Goal: Information Seeking & Learning: Learn about a topic

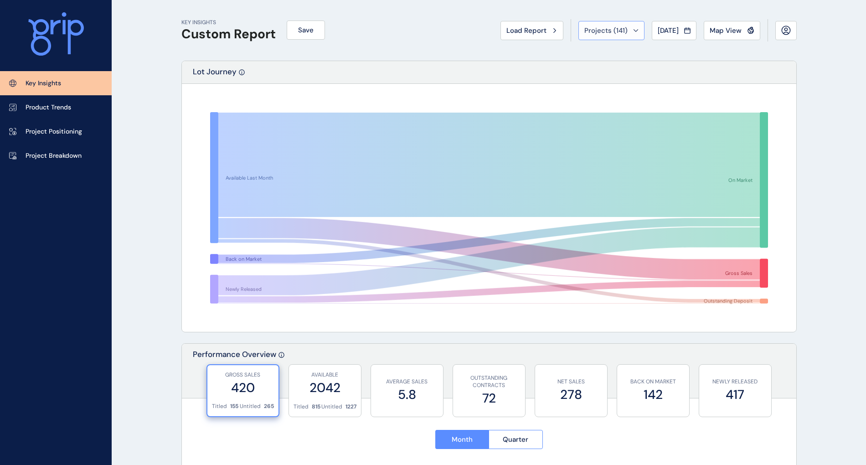
click at [626, 27] on div "Projects ( 141 )" at bounding box center [611, 30] width 54 height 9
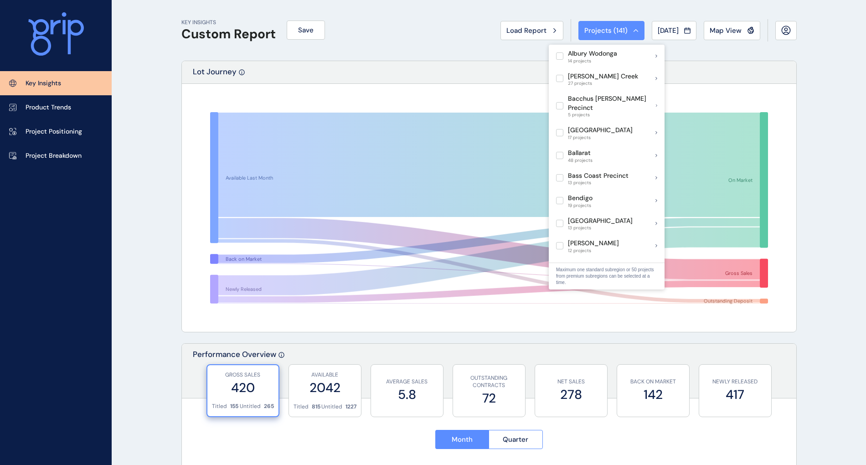
click at [368, 32] on div "KEY INSIGHTS Custom Report Save Load Report Projects ( 141 ) Jul 2025 2025 < > …" at bounding box center [488, 30] width 615 height 61
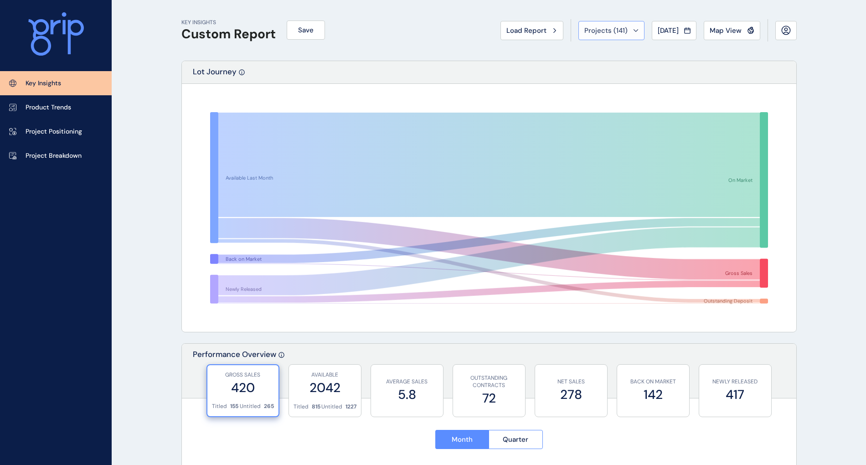
click at [612, 31] on span "Projects ( 141 )" at bounding box center [605, 30] width 43 height 9
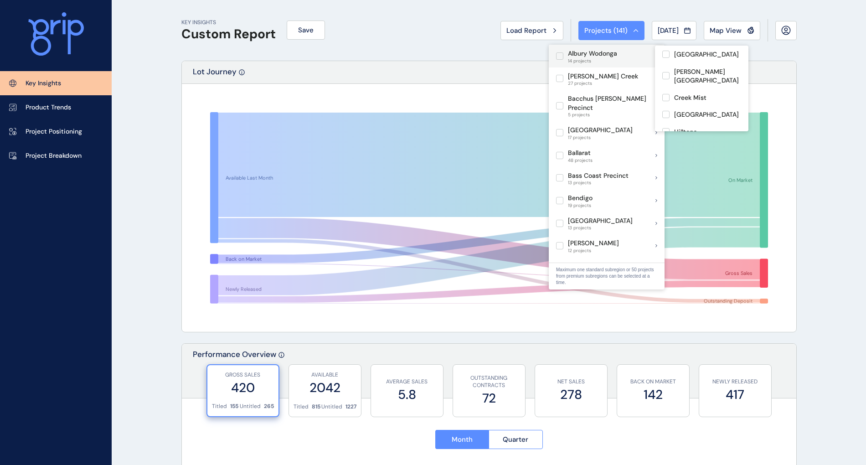
click at [591, 57] on p "Albury Wodonga" at bounding box center [592, 53] width 49 height 9
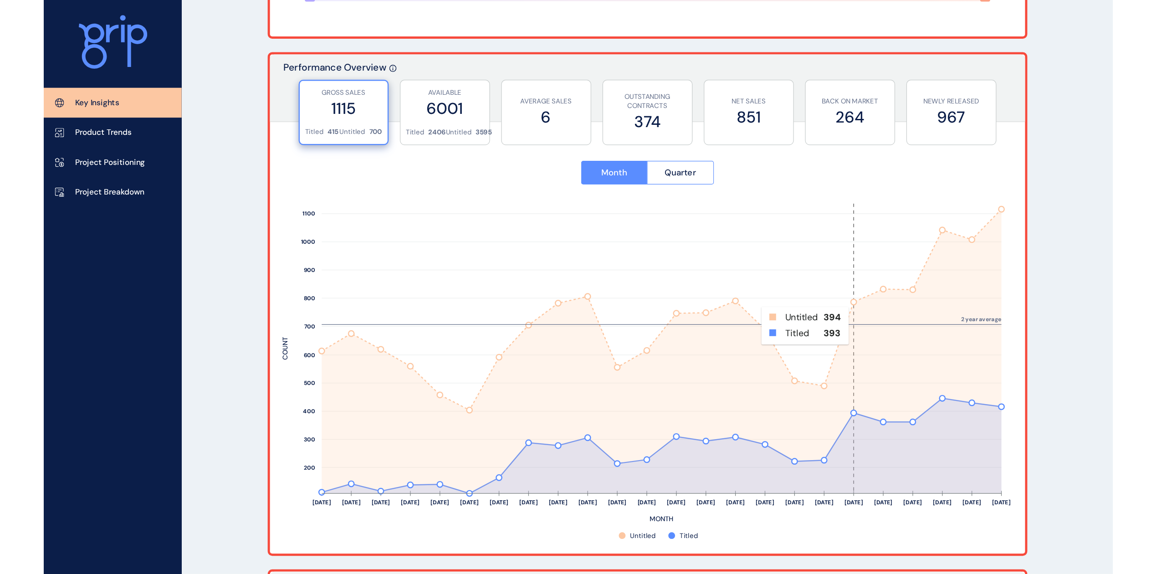
scroll to position [243, 0]
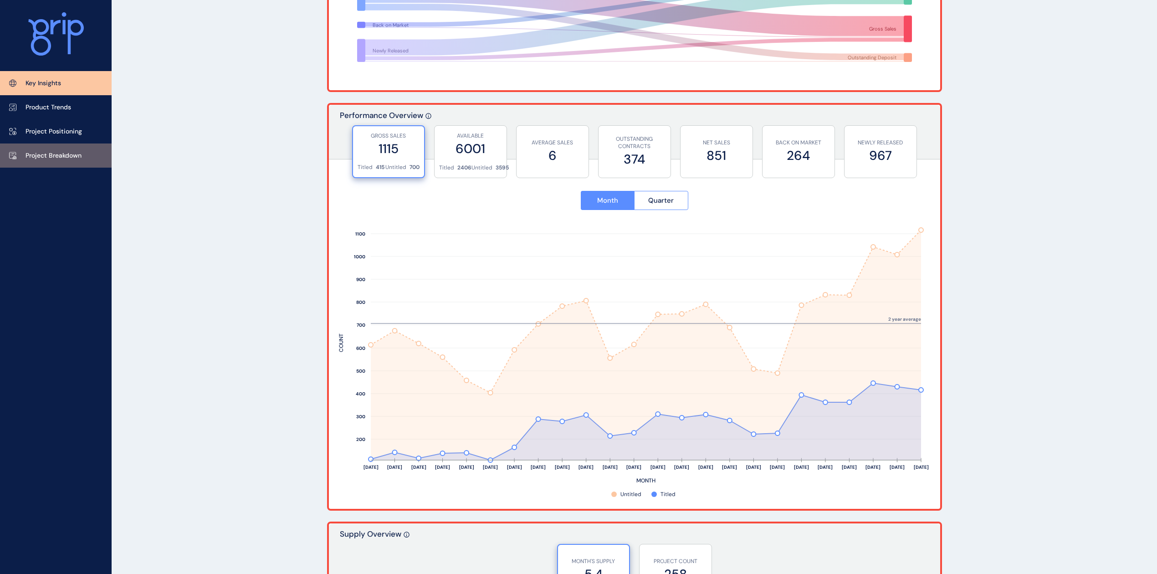
drag, startPoint x: 38, startPoint y: 154, endPoint x: 43, endPoint y: 155, distance: 4.8
click at [38, 154] on p "Project Breakdown" at bounding box center [54, 155] width 56 height 9
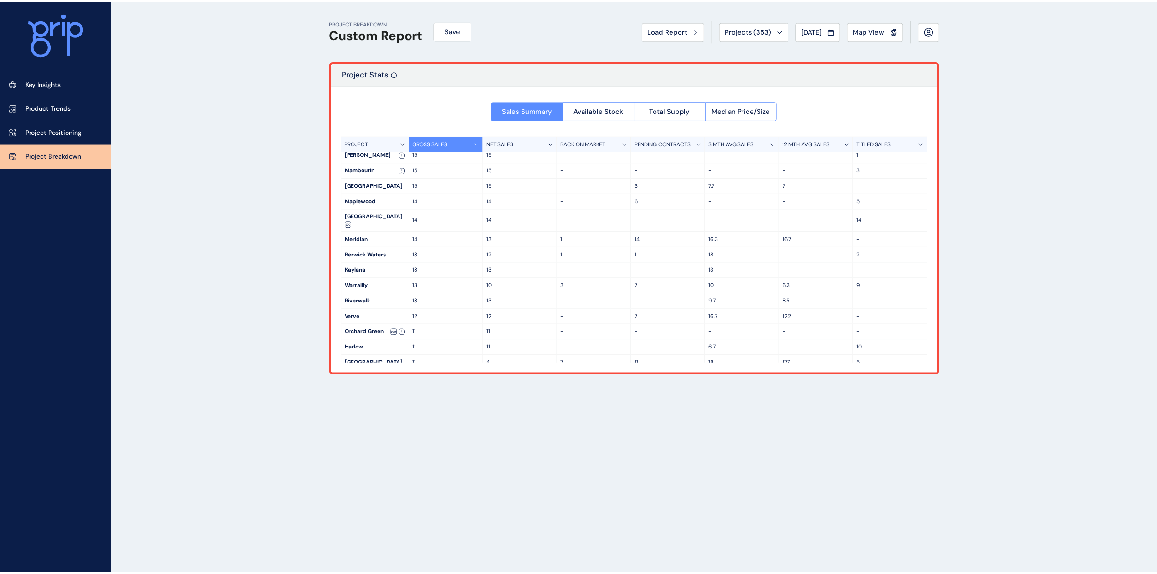
scroll to position [303, 0]
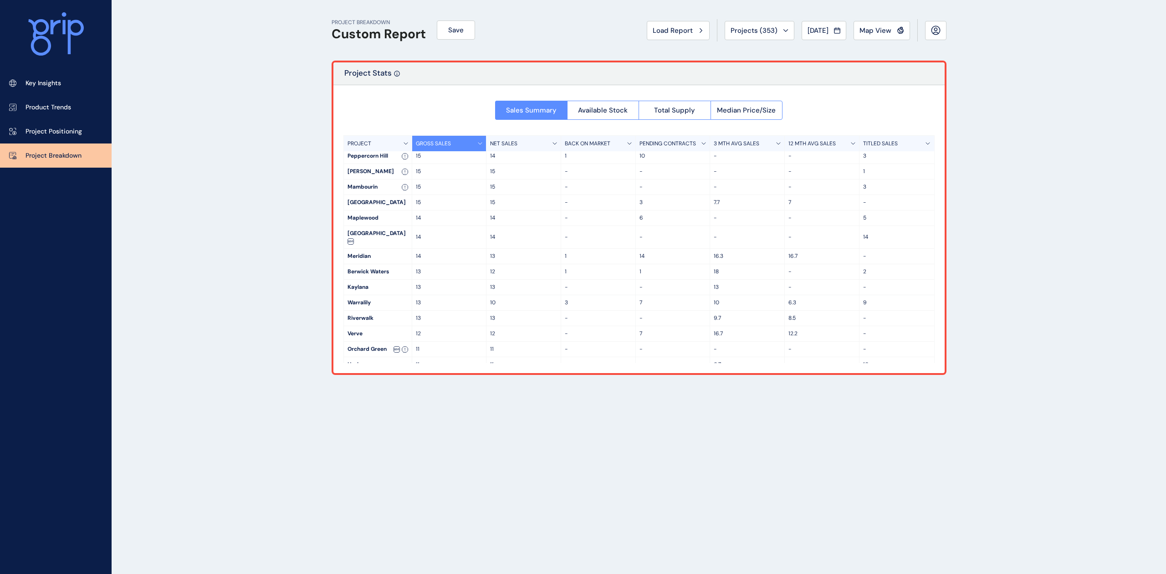
drag, startPoint x: 36, startPoint y: 86, endPoint x: 267, endPoint y: 164, distance: 244.0
click at [36, 86] on p "Key Insights" at bounding box center [44, 83] width 36 height 9
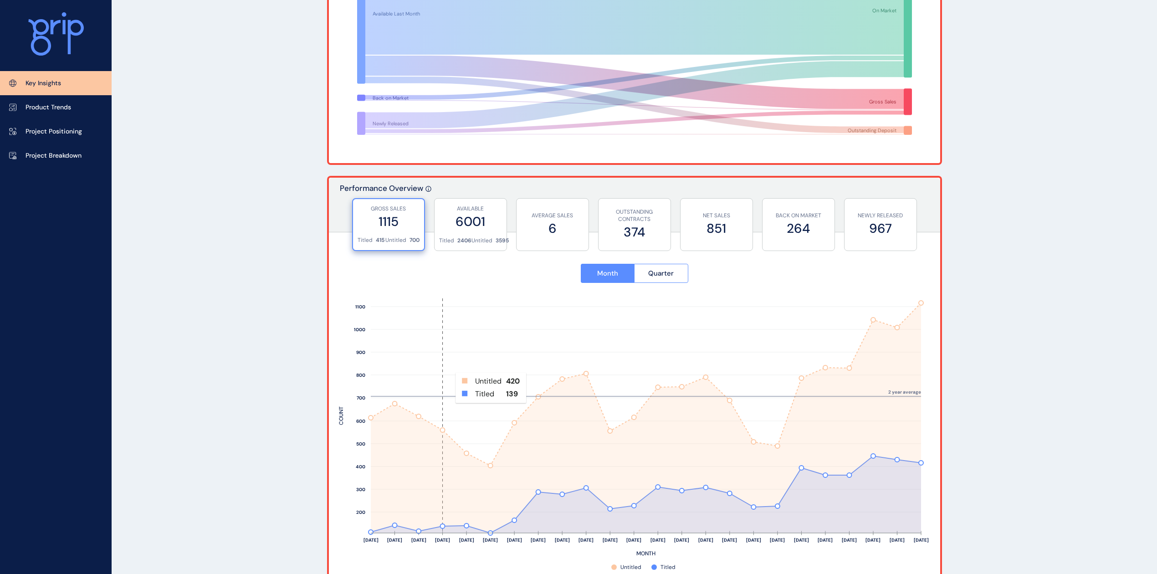
scroll to position [182, 0]
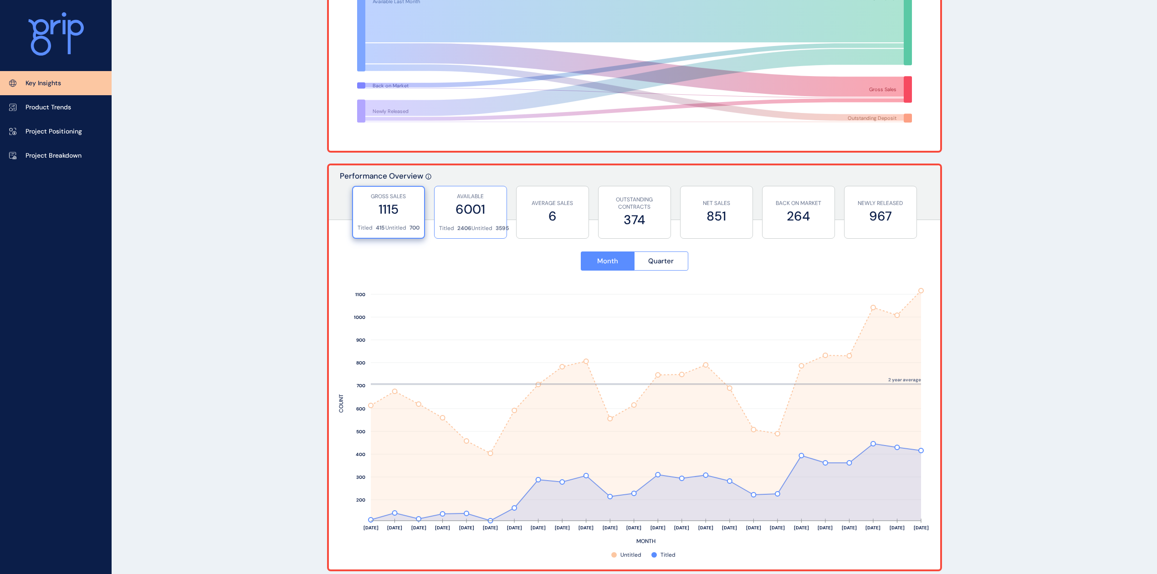
click at [478, 204] on label "6001" at bounding box center [470, 209] width 63 height 18
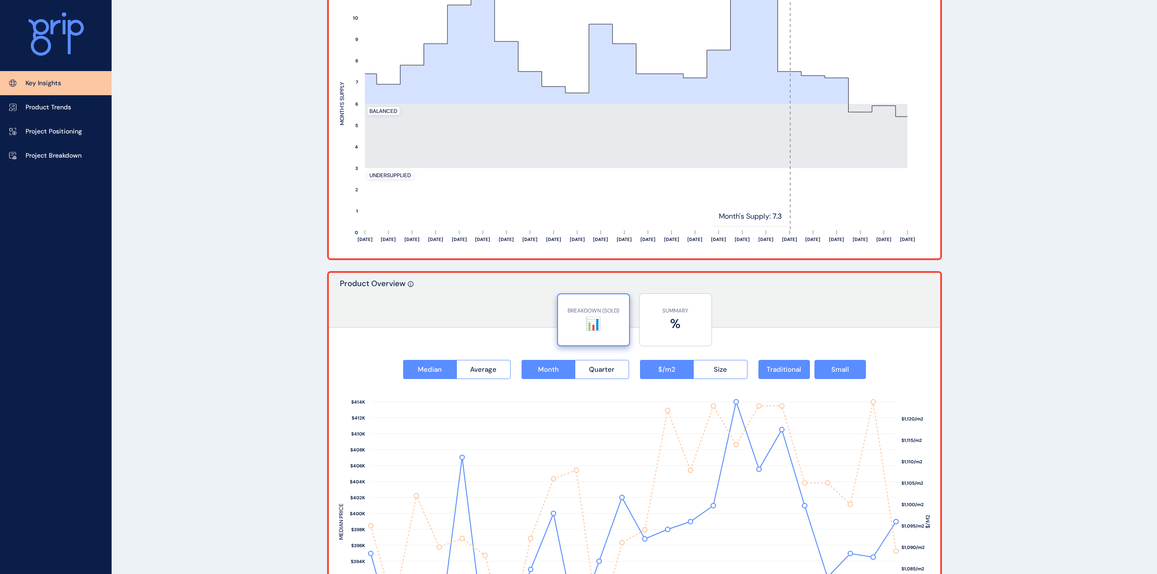
scroll to position [790, 0]
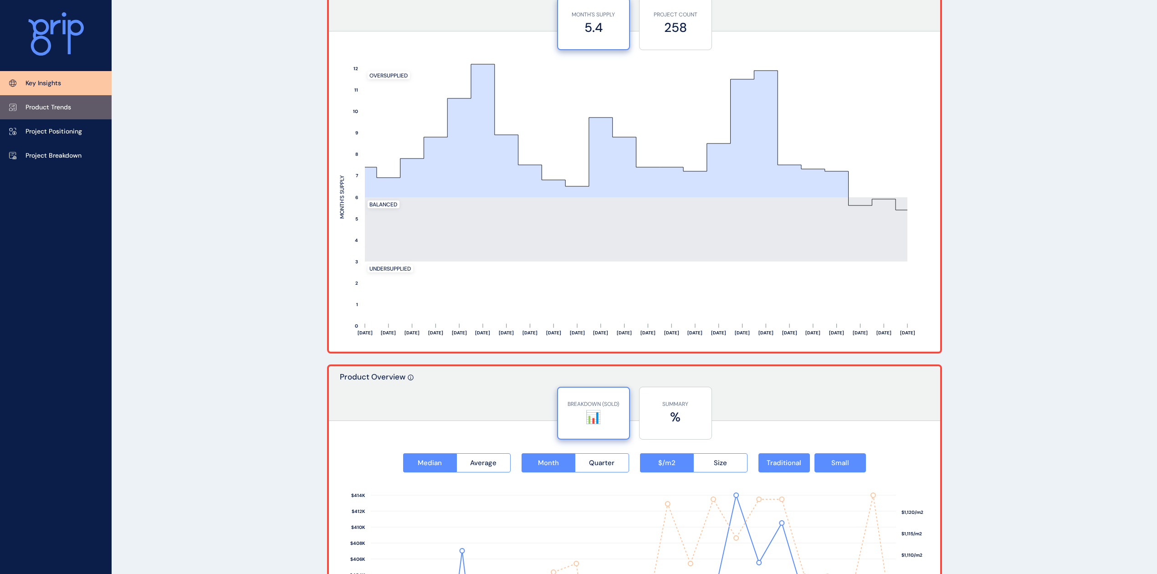
click at [42, 110] on p "Product Trends" at bounding box center [49, 107] width 46 height 9
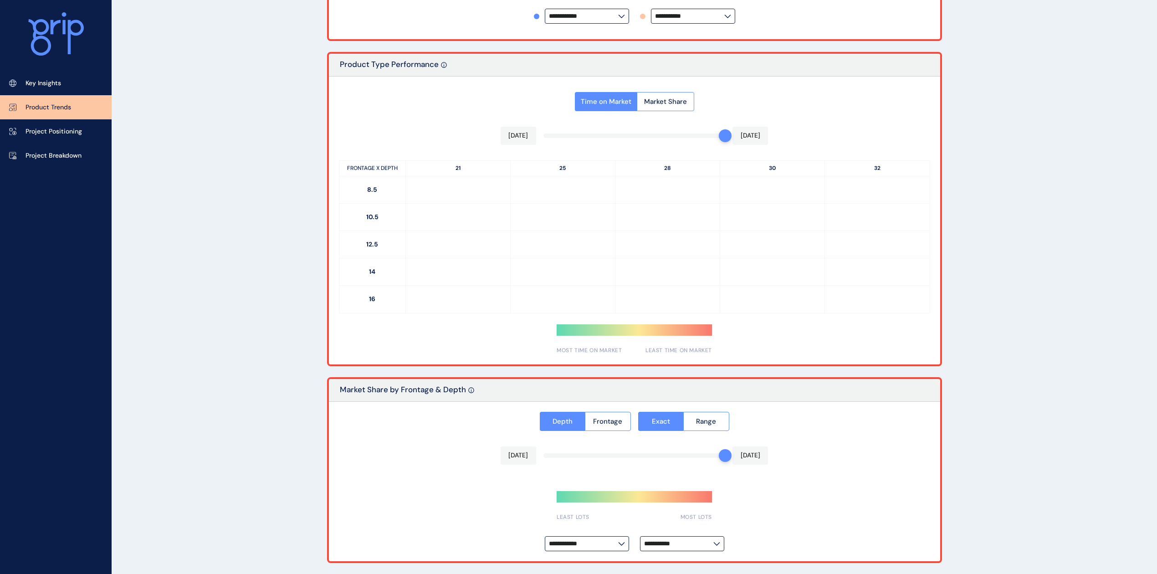
type input "**********"
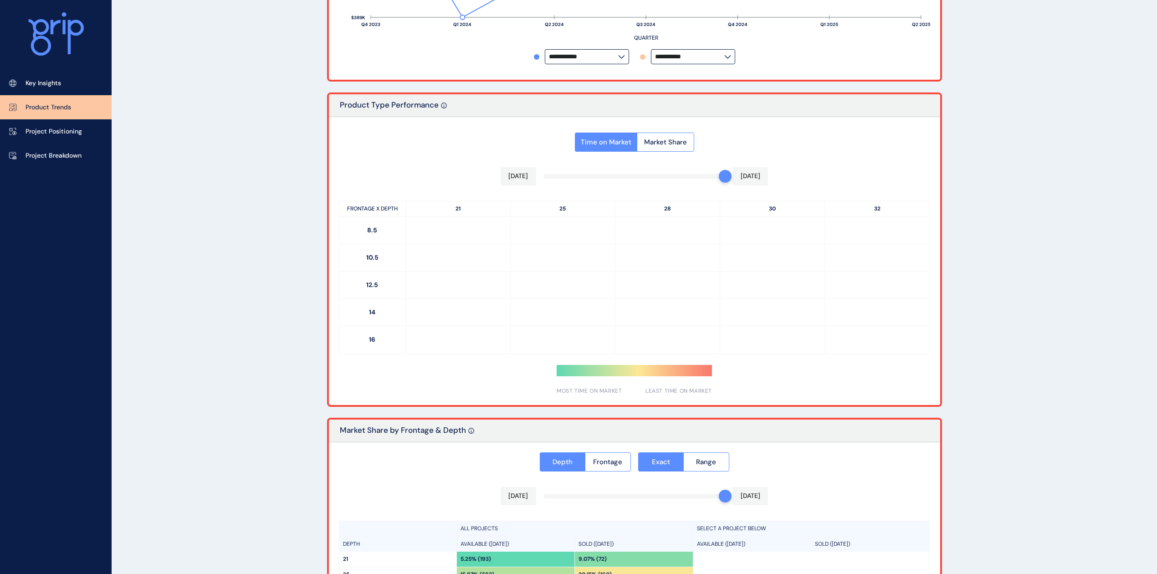
scroll to position [319, 0]
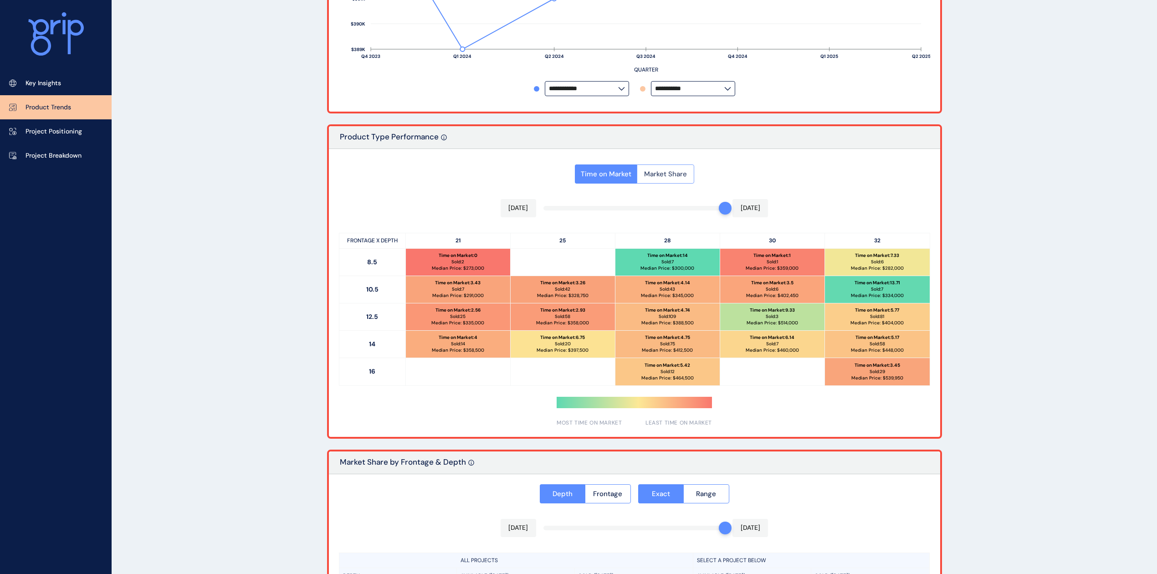
click at [668, 176] on span "Market Share" at bounding box center [665, 174] width 43 height 9
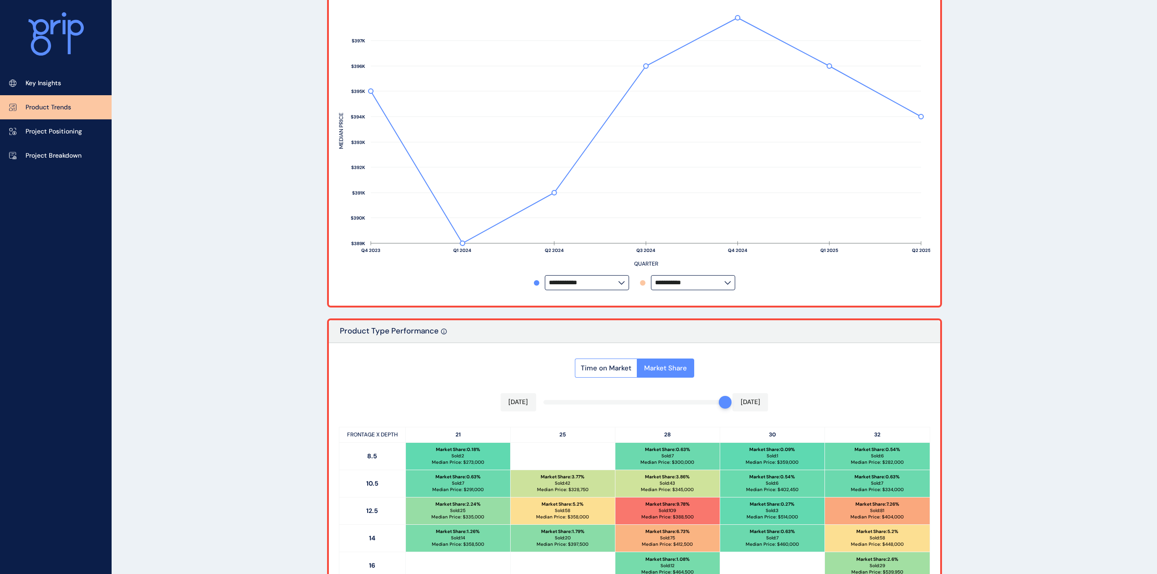
scroll to position [0, 0]
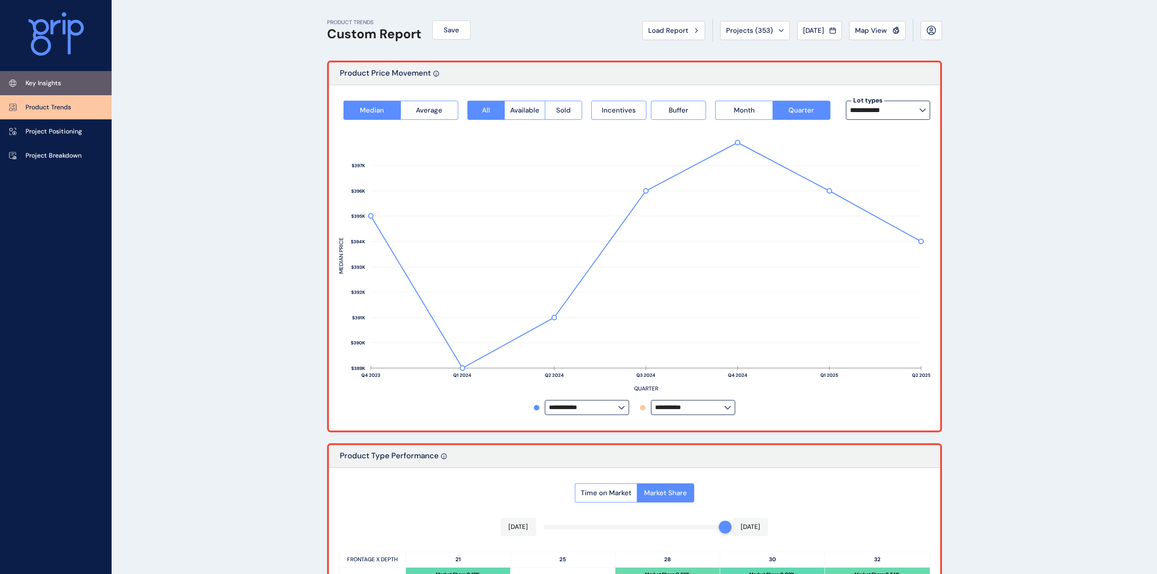
click at [51, 86] on p "Key Insights" at bounding box center [44, 83] width 36 height 9
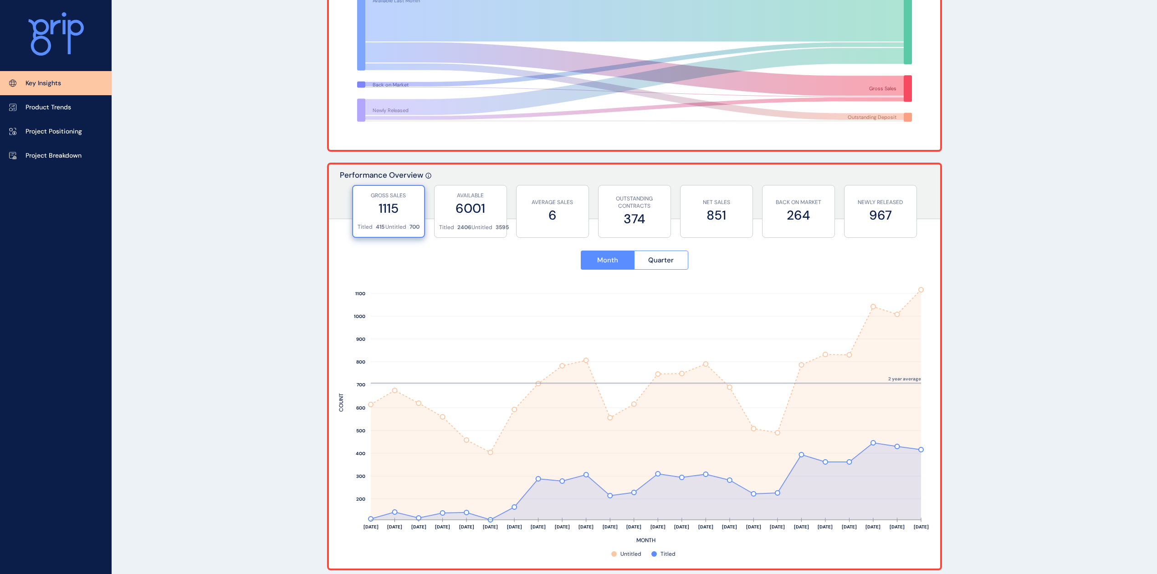
scroll to position [243, 0]
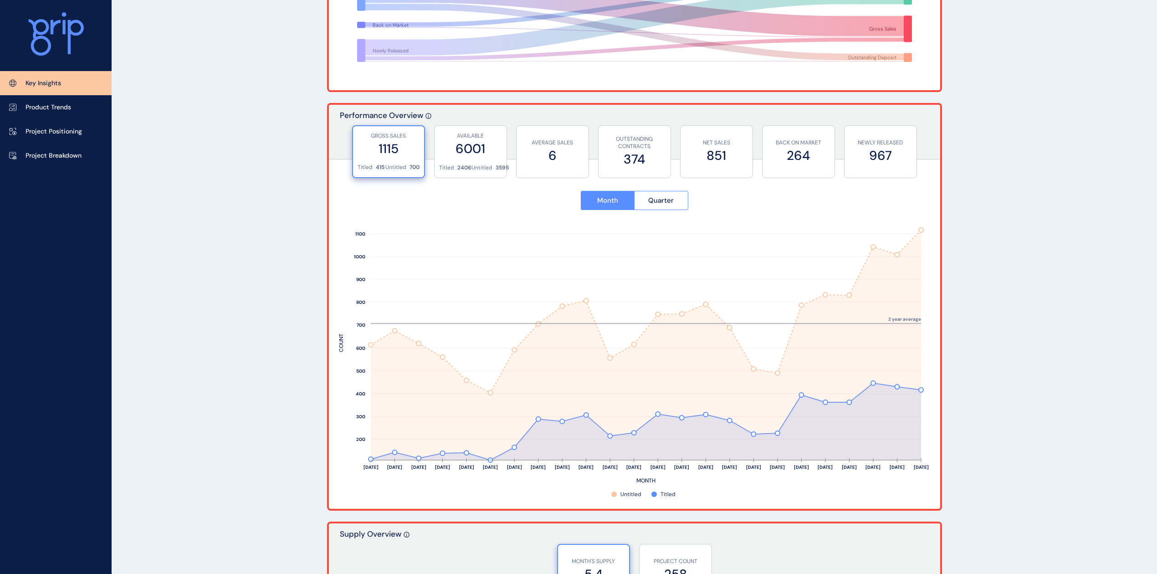
click at [815, 171] on div "Month Quarter Aug ’23 Sep ’23 Oct ’23 Nov ’23 Dec ’23 Jan ’24 Feb ’24 Mar ’24 A…" at bounding box center [634, 340] width 611 height 338
click at [790, 164] on label "264" at bounding box center [798, 156] width 63 height 18
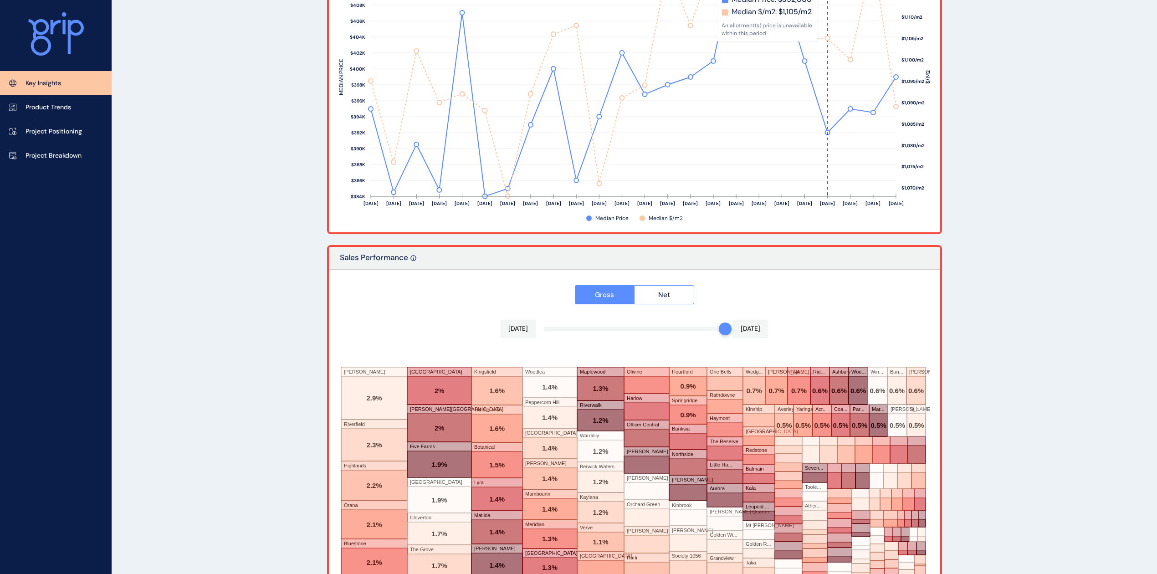
scroll to position [1358, 0]
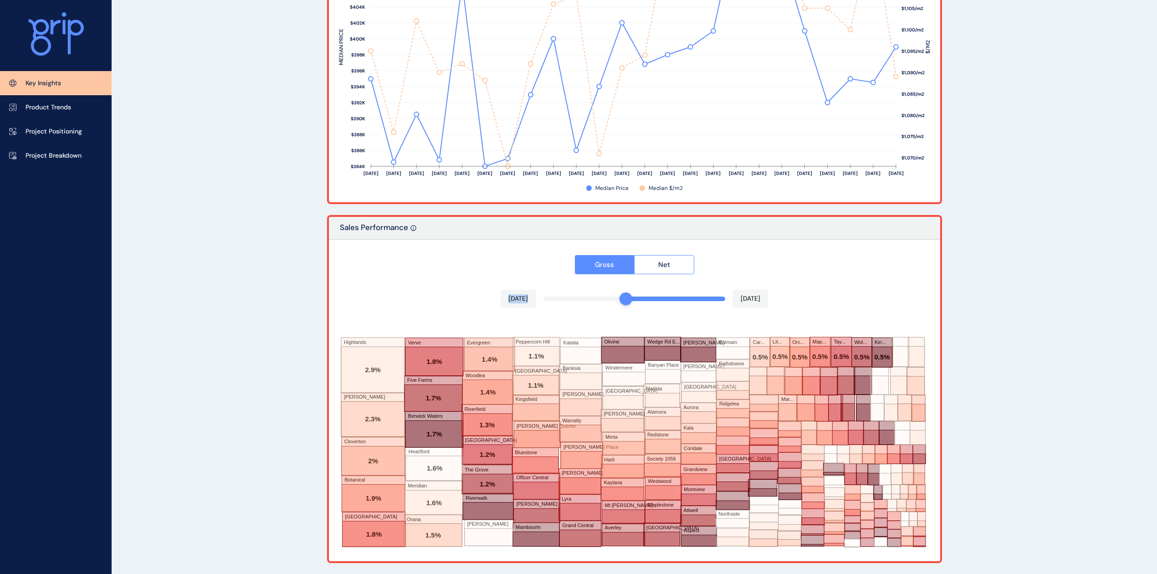
drag, startPoint x: 722, startPoint y: 299, endPoint x: 631, endPoint y: 301, distance: 91.6
click at [631, 301] on div at bounding box center [626, 299] width 13 height 13
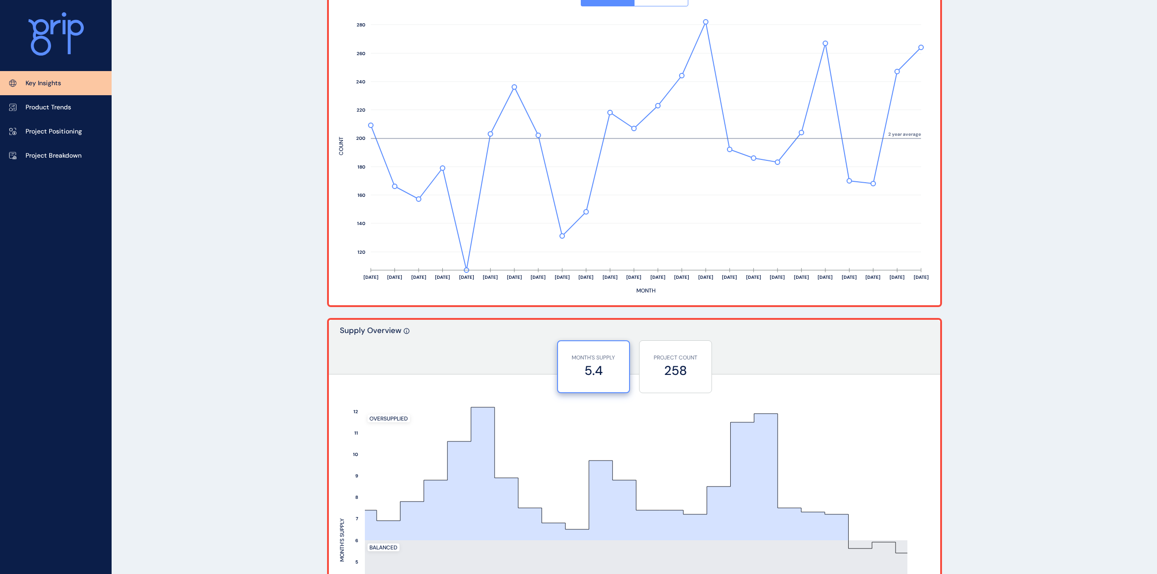
scroll to position [203, 0]
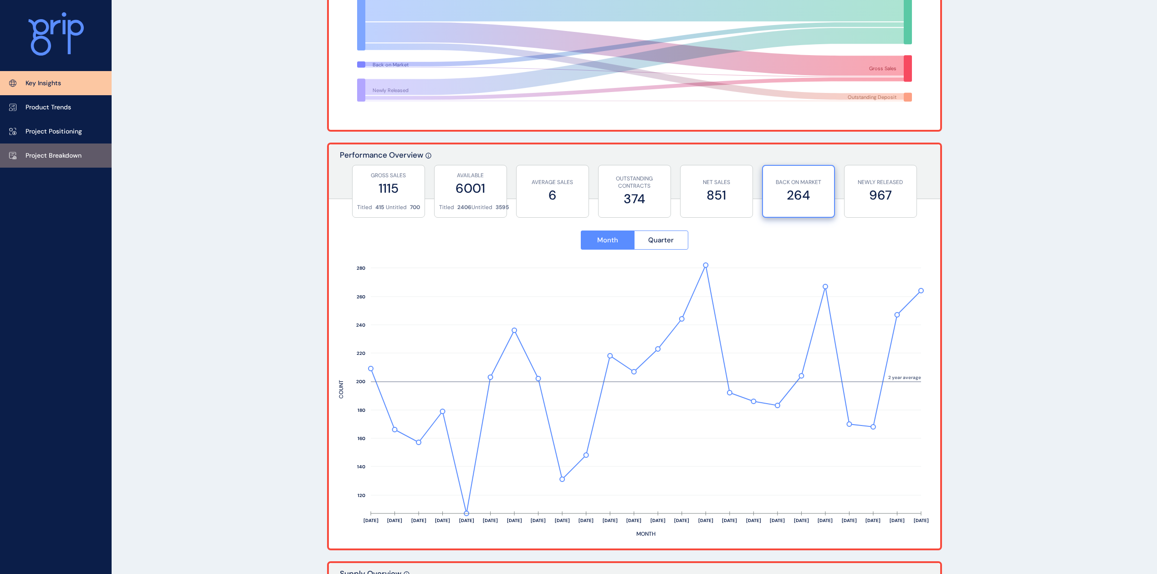
click at [67, 151] on p "Project Breakdown" at bounding box center [54, 155] width 56 height 9
